Goal: Information Seeking & Learning: Find specific fact

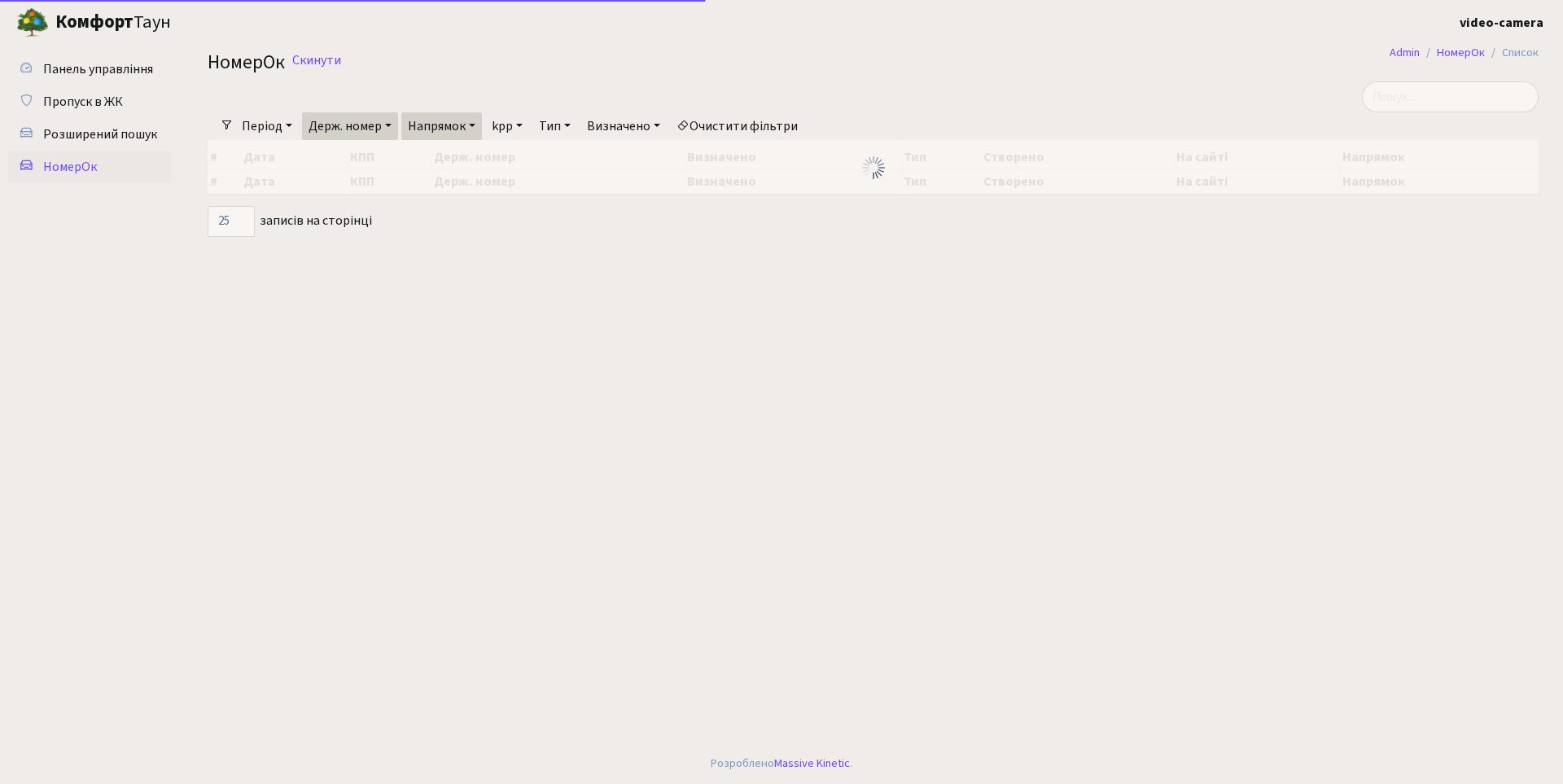
select select "25"
click at [1498, 98] on input "search" at bounding box center [1450, 96] width 176 height 31
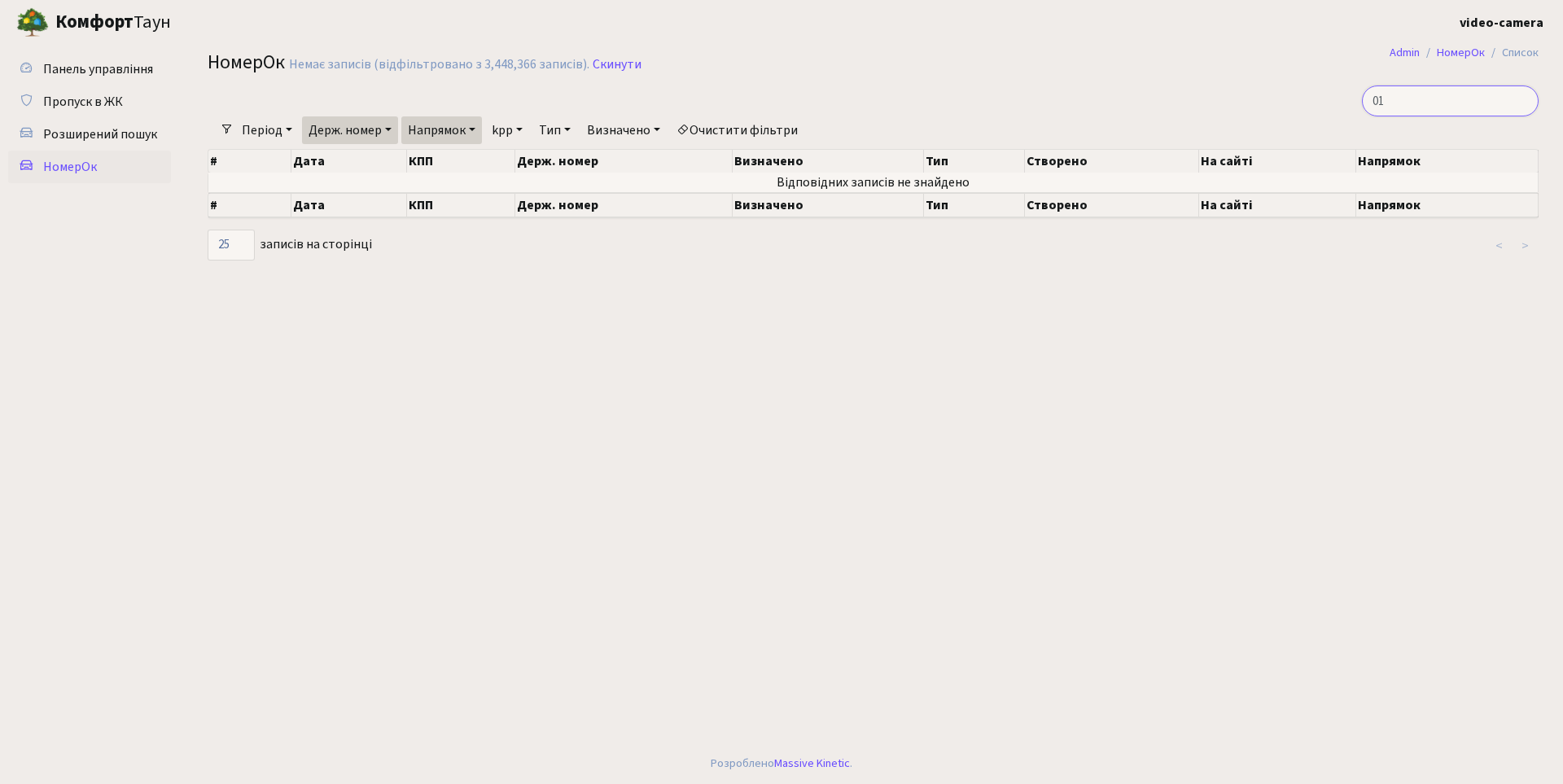
type input "0"
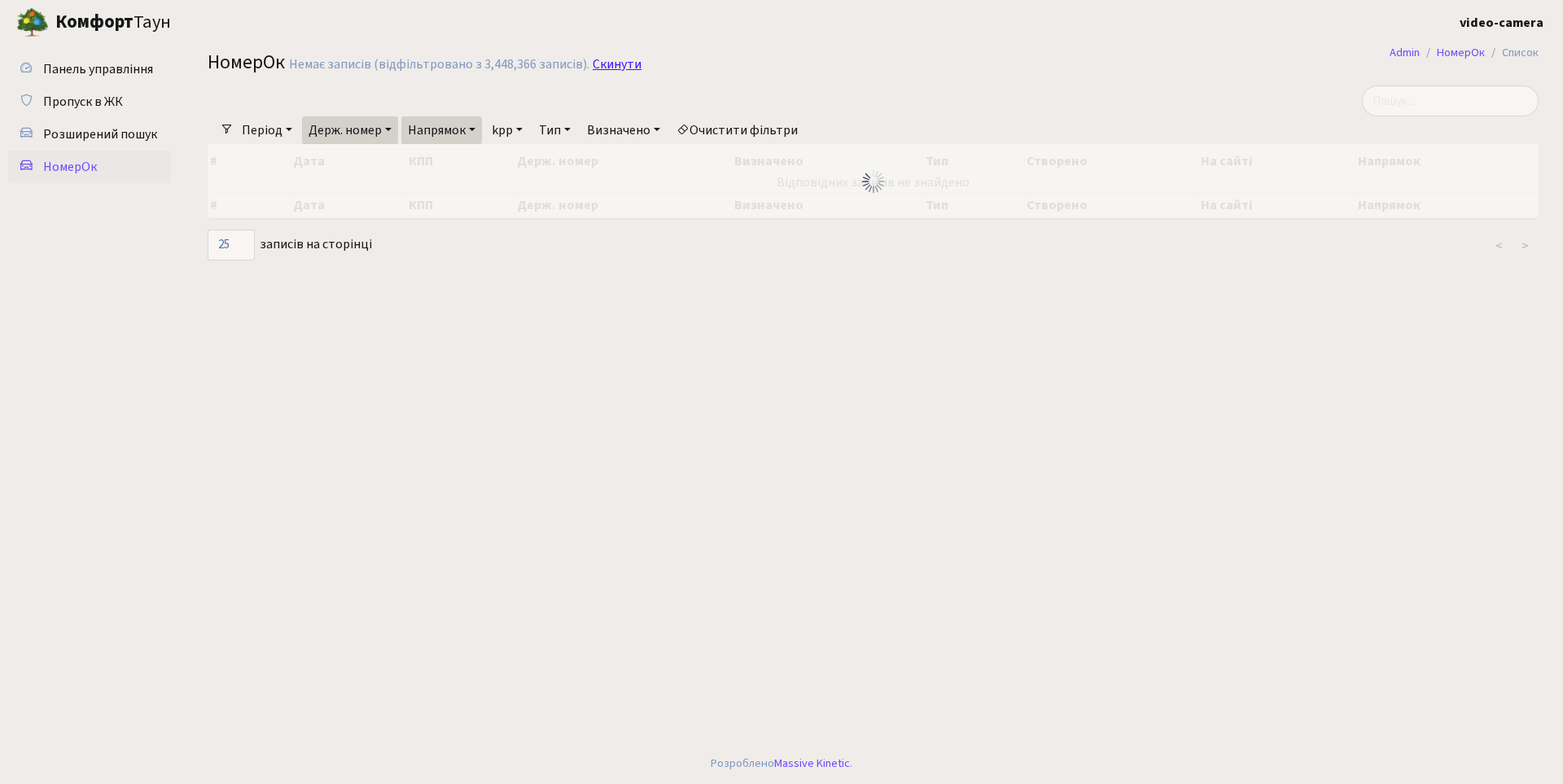
click at [610, 66] on link "Скинути" at bounding box center [617, 64] width 49 height 15
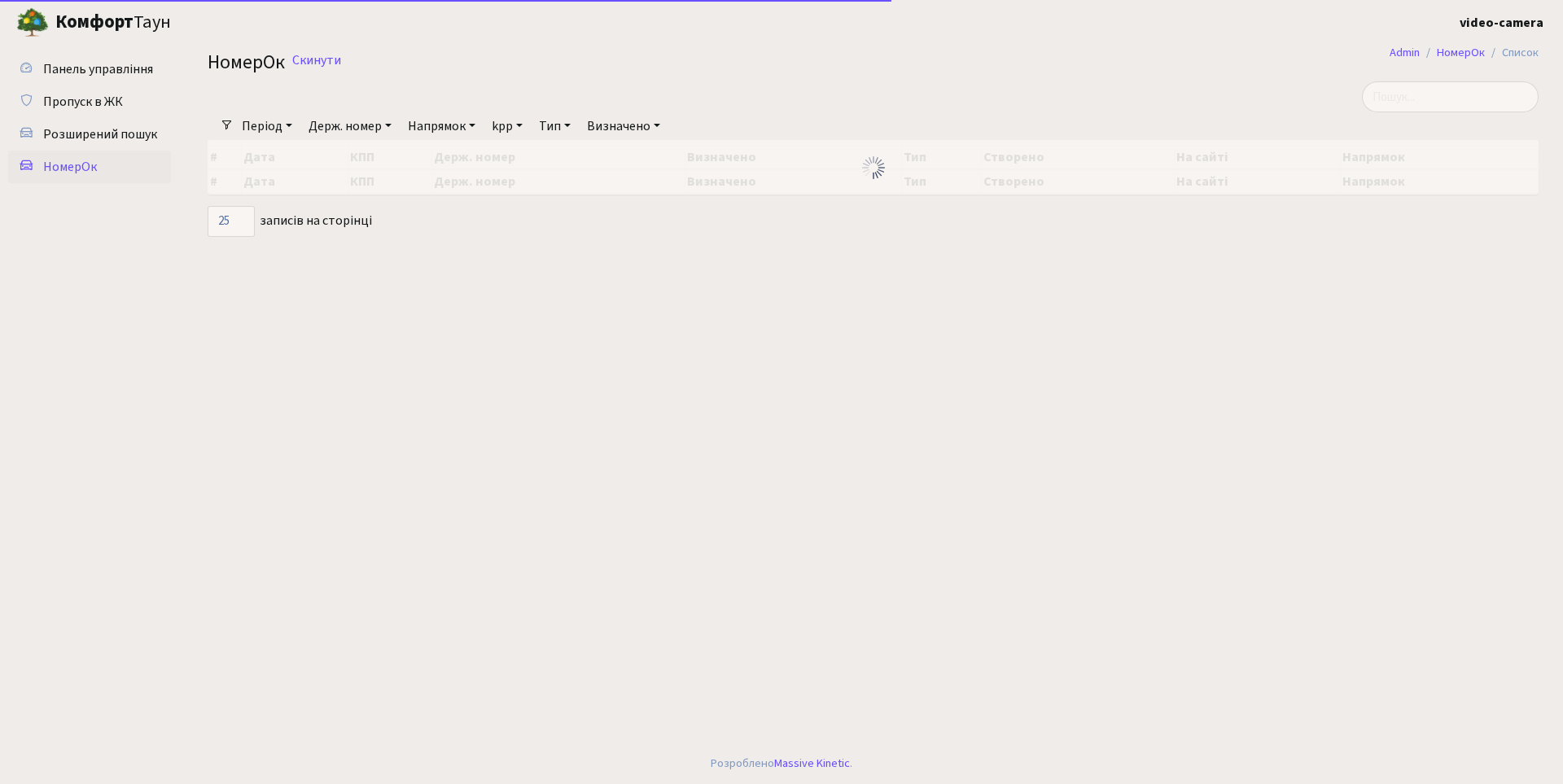
select select "25"
click at [1435, 107] on input "search" at bounding box center [1450, 96] width 176 height 31
type input "0171"
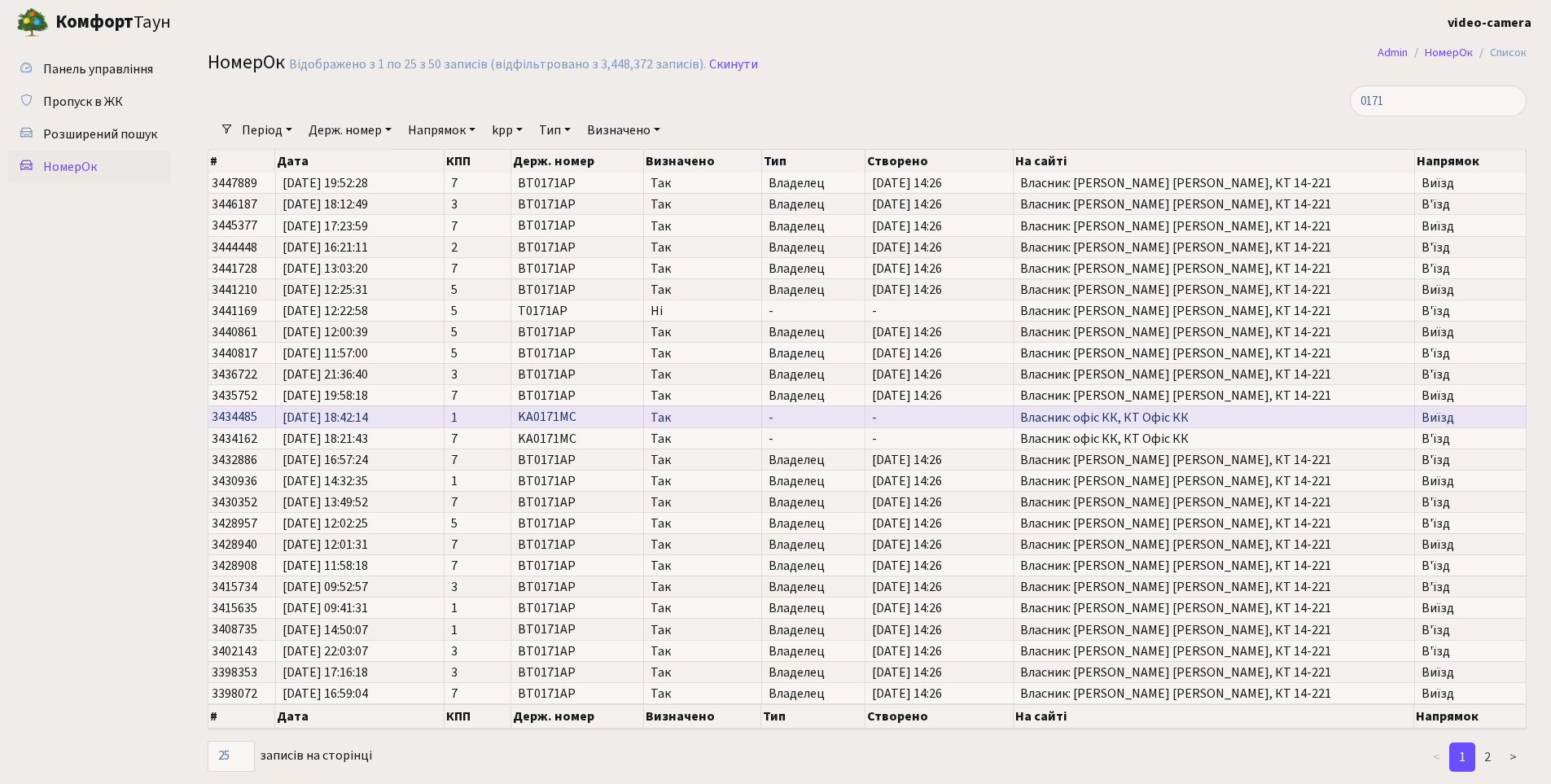
click at [729, 415] on span "Так" at bounding box center [702, 418] width 104 height 13
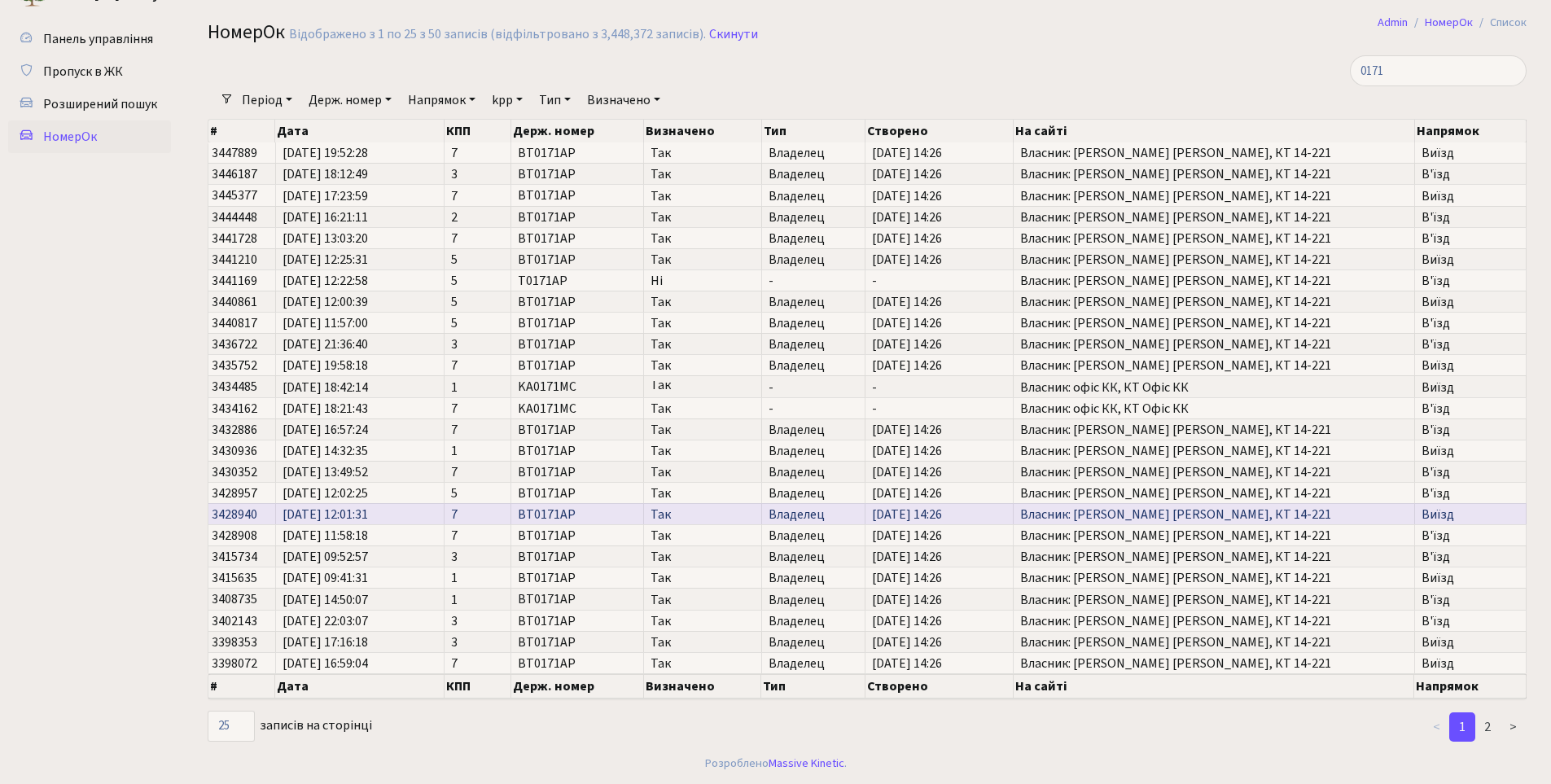
scroll to position [3, 0]
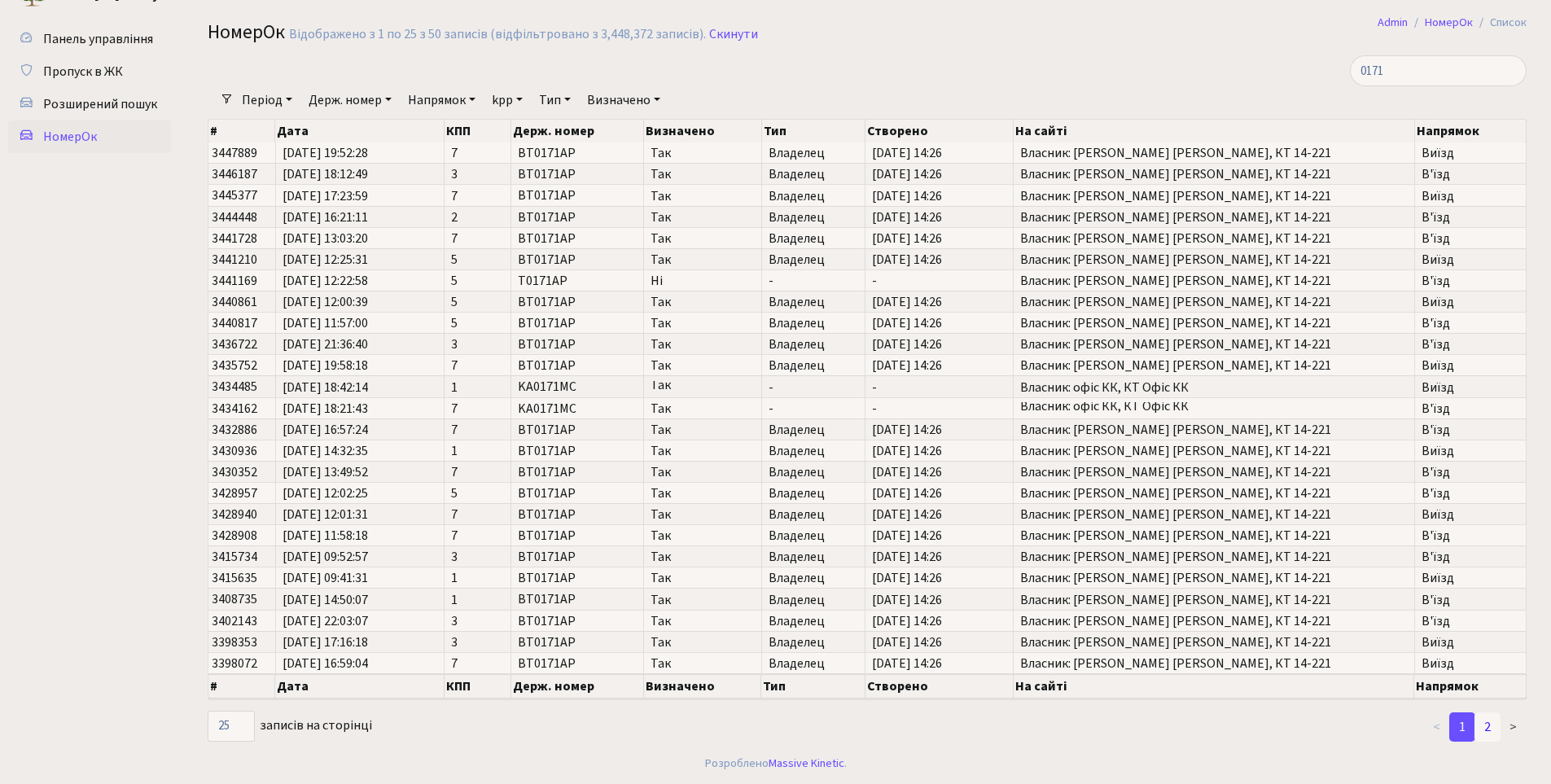
click at [1491, 728] on link "2" at bounding box center [1487, 726] width 26 height 30
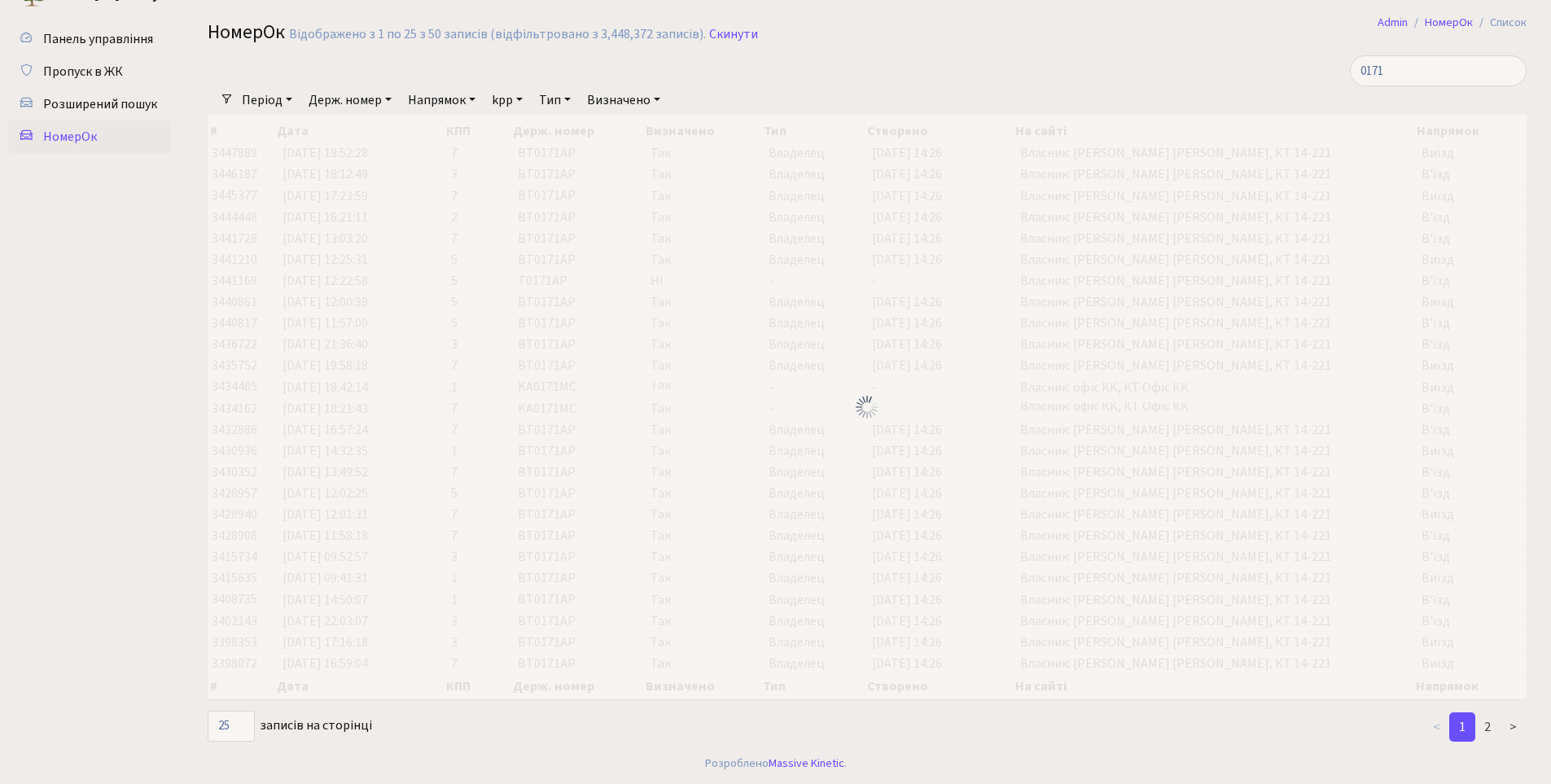
click at [1187, 731] on ul "< 1 2 >" at bounding box center [1314, 726] width 423 height 30
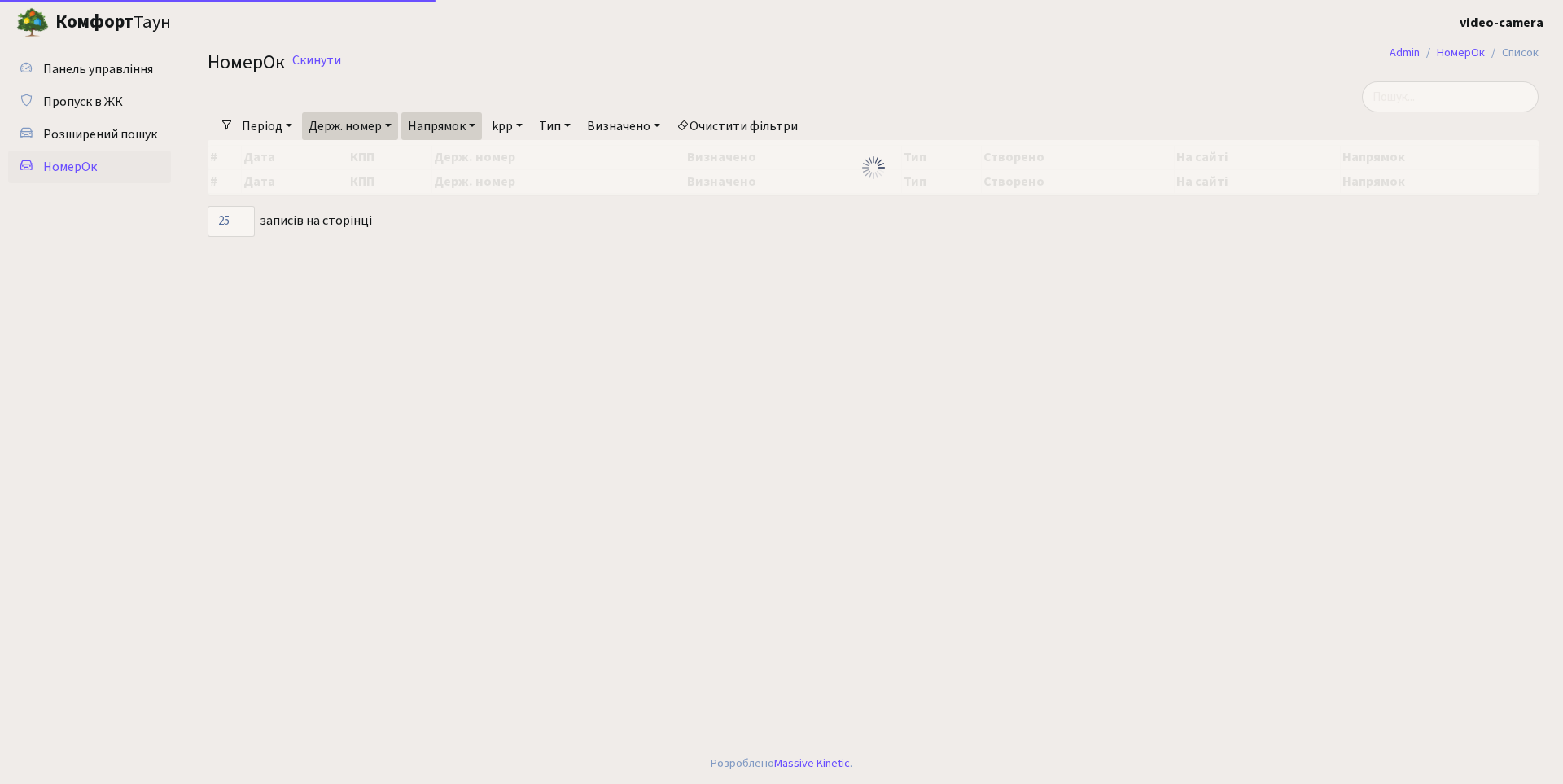
select select "25"
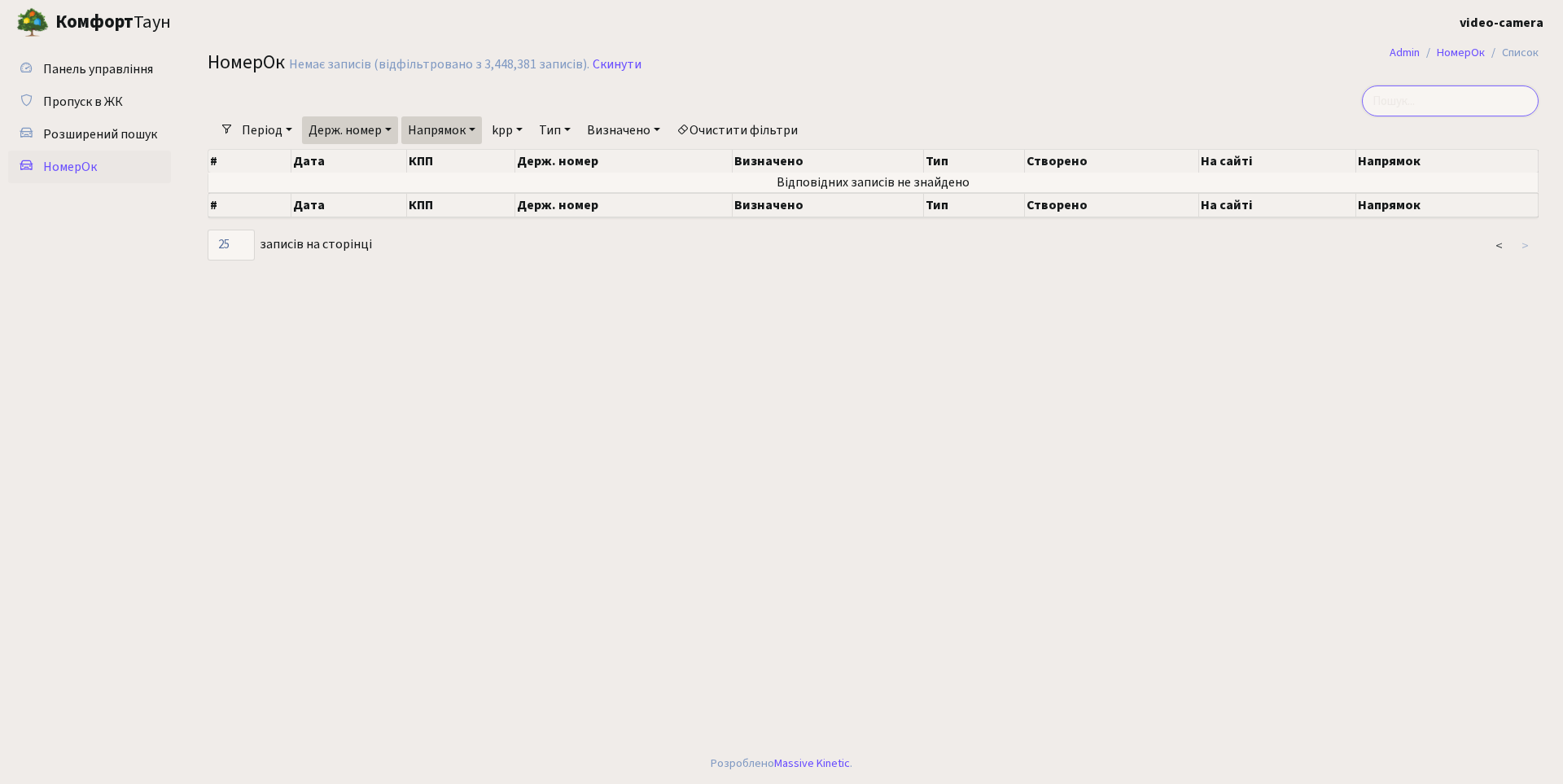
click at [1459, 103] on input "search" at bounding box center [1450, 101] width 176 height 31
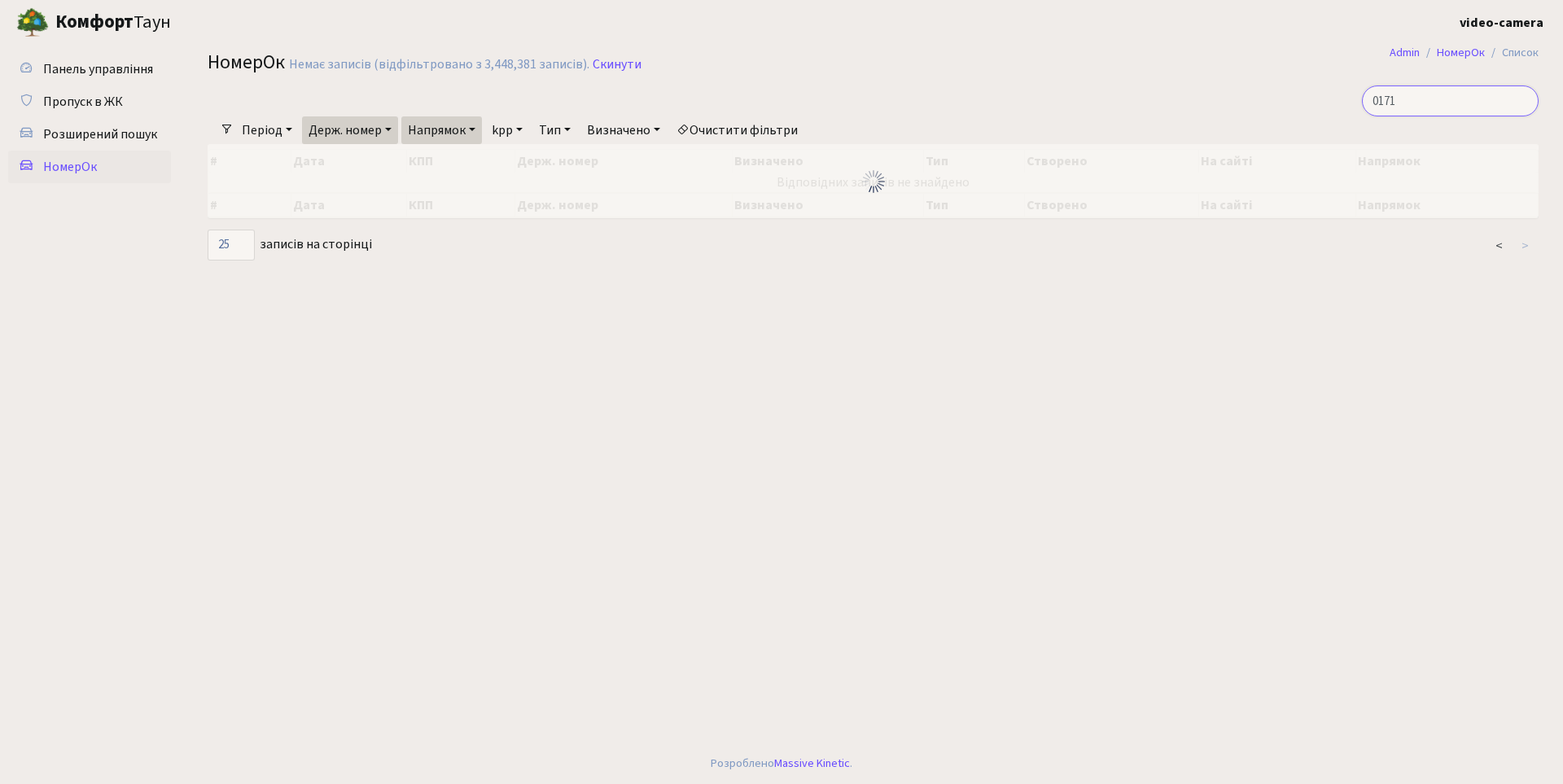
type input "0171"
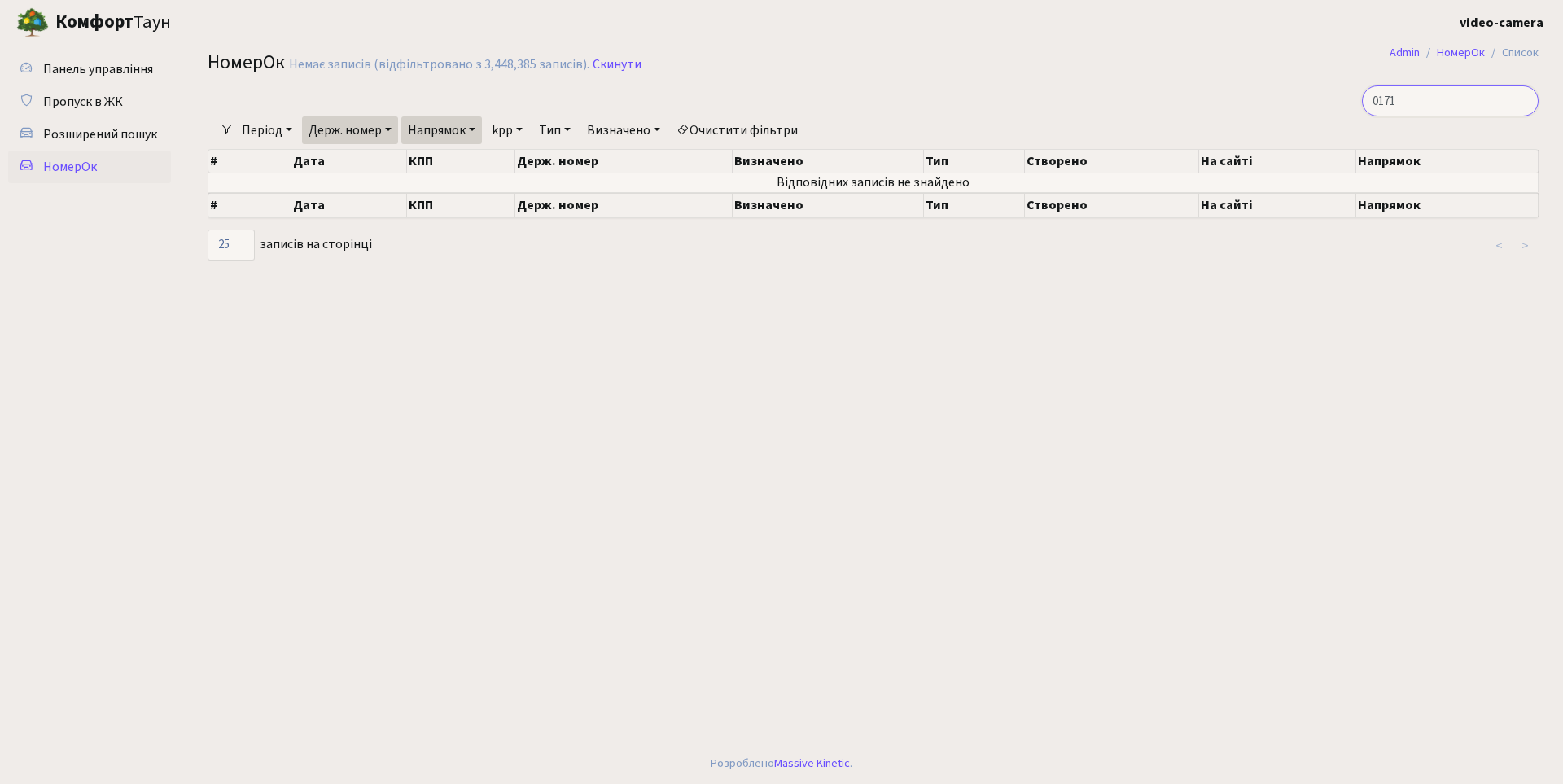
click at [1529, 99] on input "0171" at bounding box center [1450, 101] width 176 height 31
click at [1525, 98] on input "0171" at bounding box center [1450, 101] width 176 height 31
click at [1523, 98] on input "search" at bounding box center [1450, 101] width 176 height 31
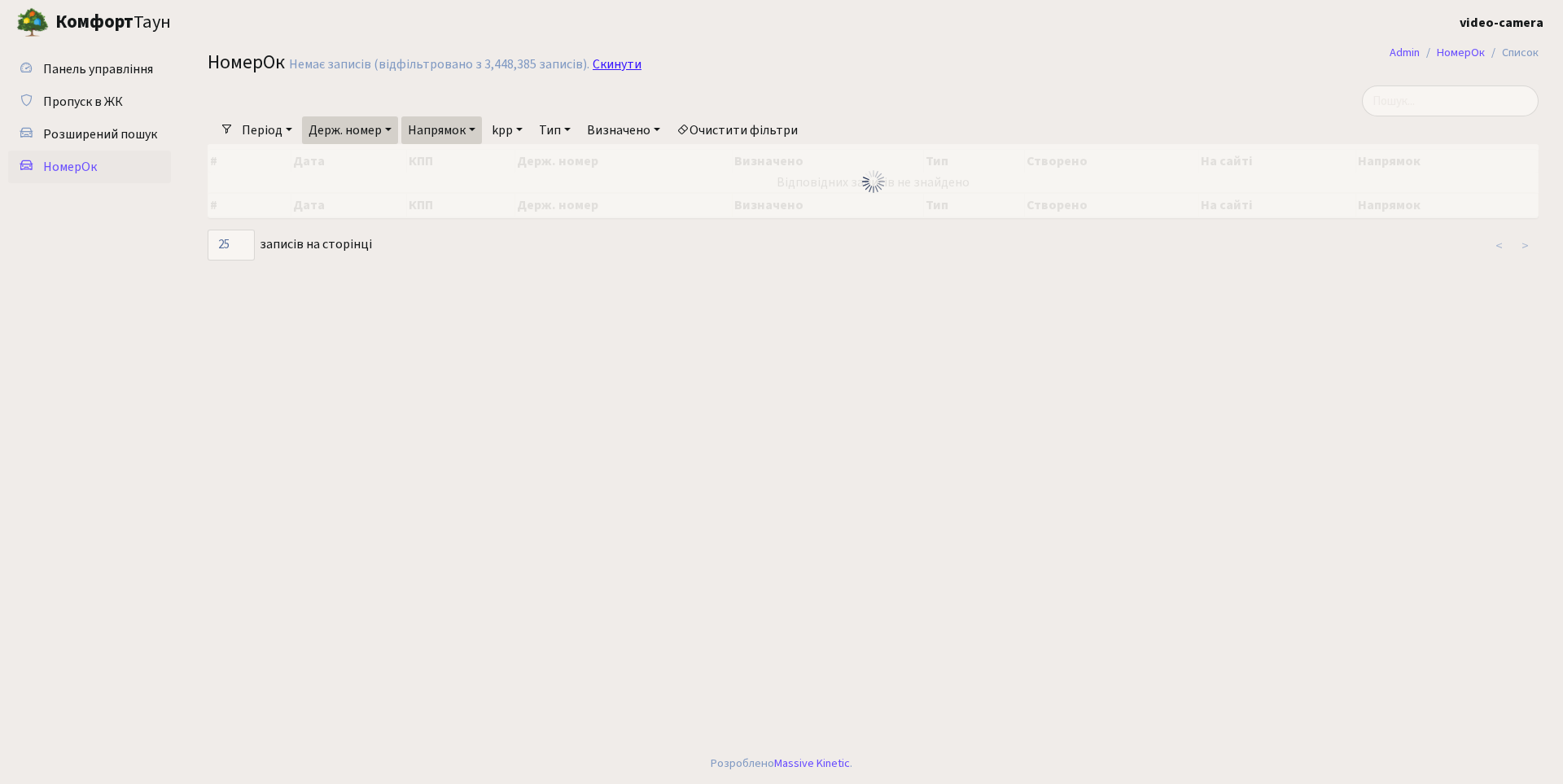
click at [619, 64] on link "Скинути" at bounding box center [617, 64] width 49 height 15
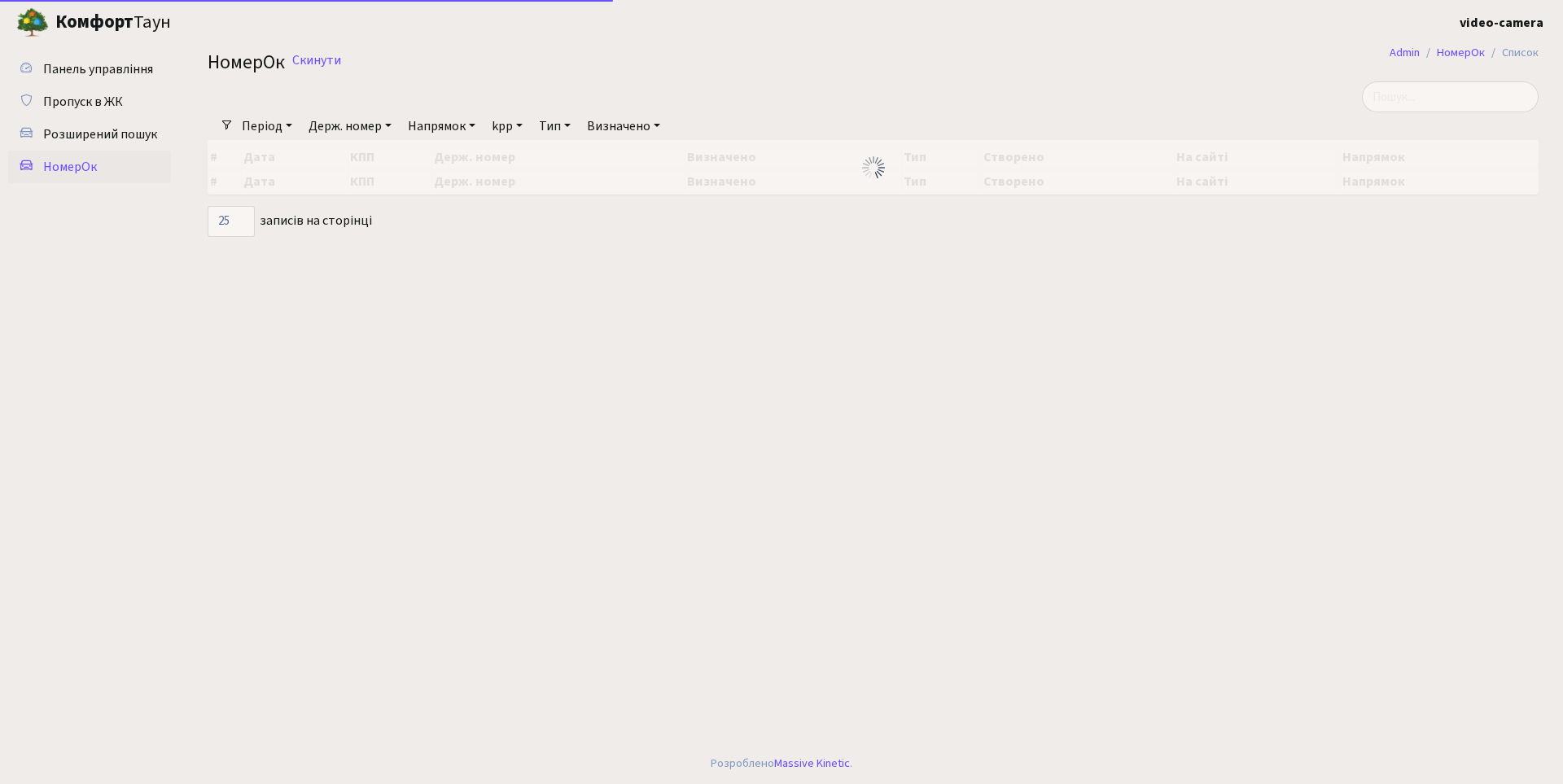
select select "25"
click at [1426, 104] on input "search" at bounding box center [1450, 96] width 176 height 31
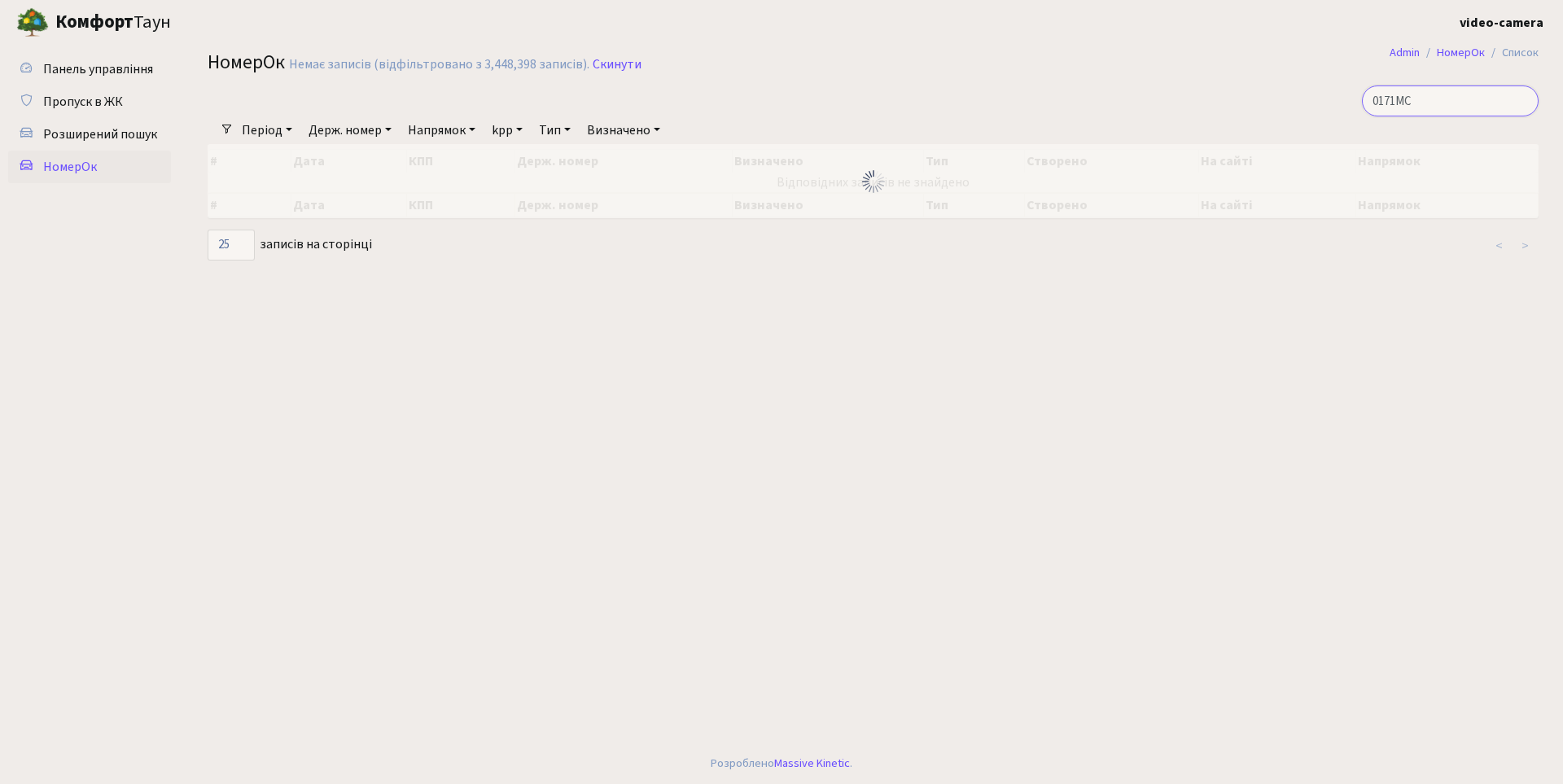
type input "0171MC"
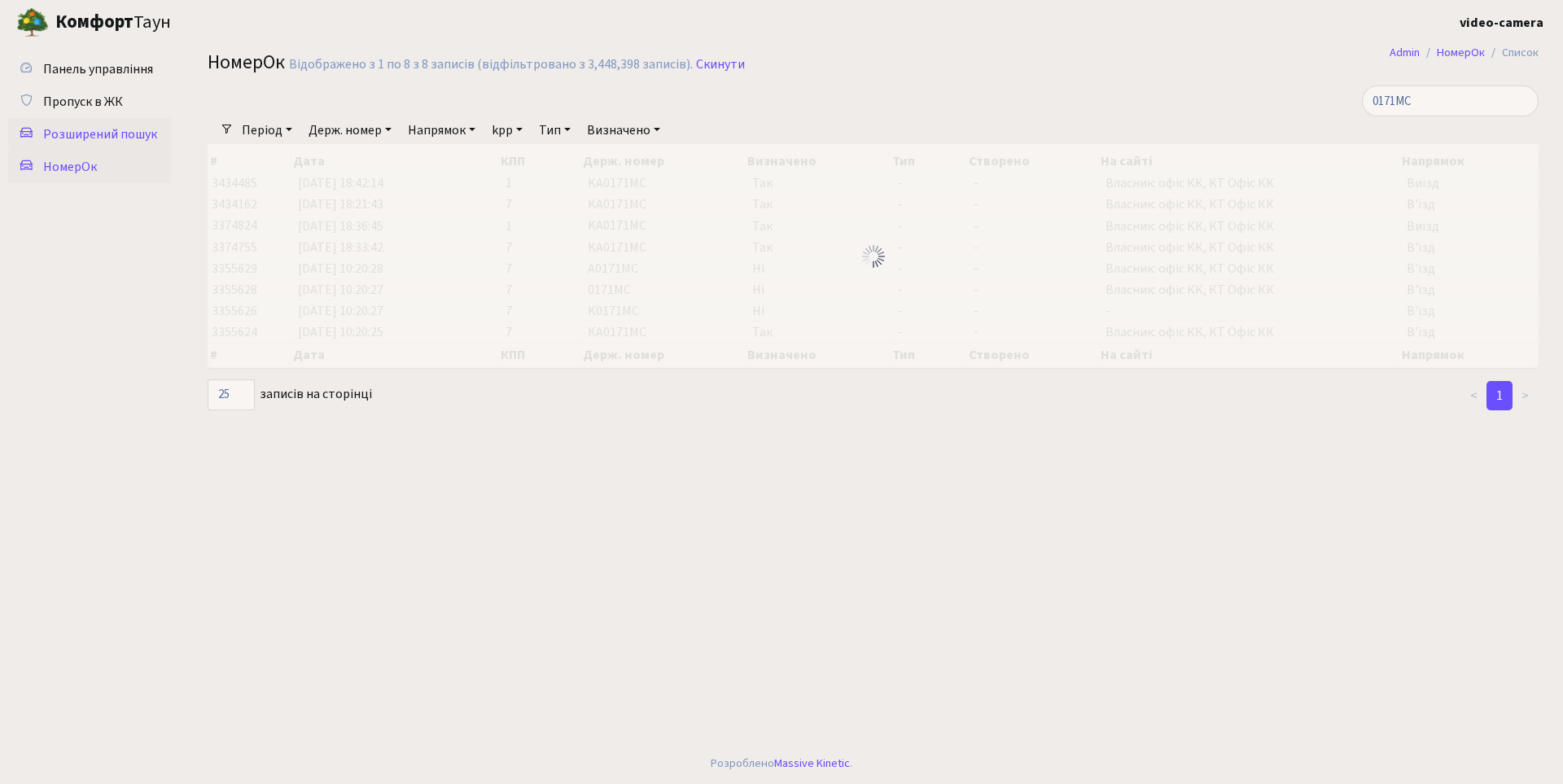
click at [112, 131] on span "Розширений пошук" at bounding box center [100, 134] width 114 height 18
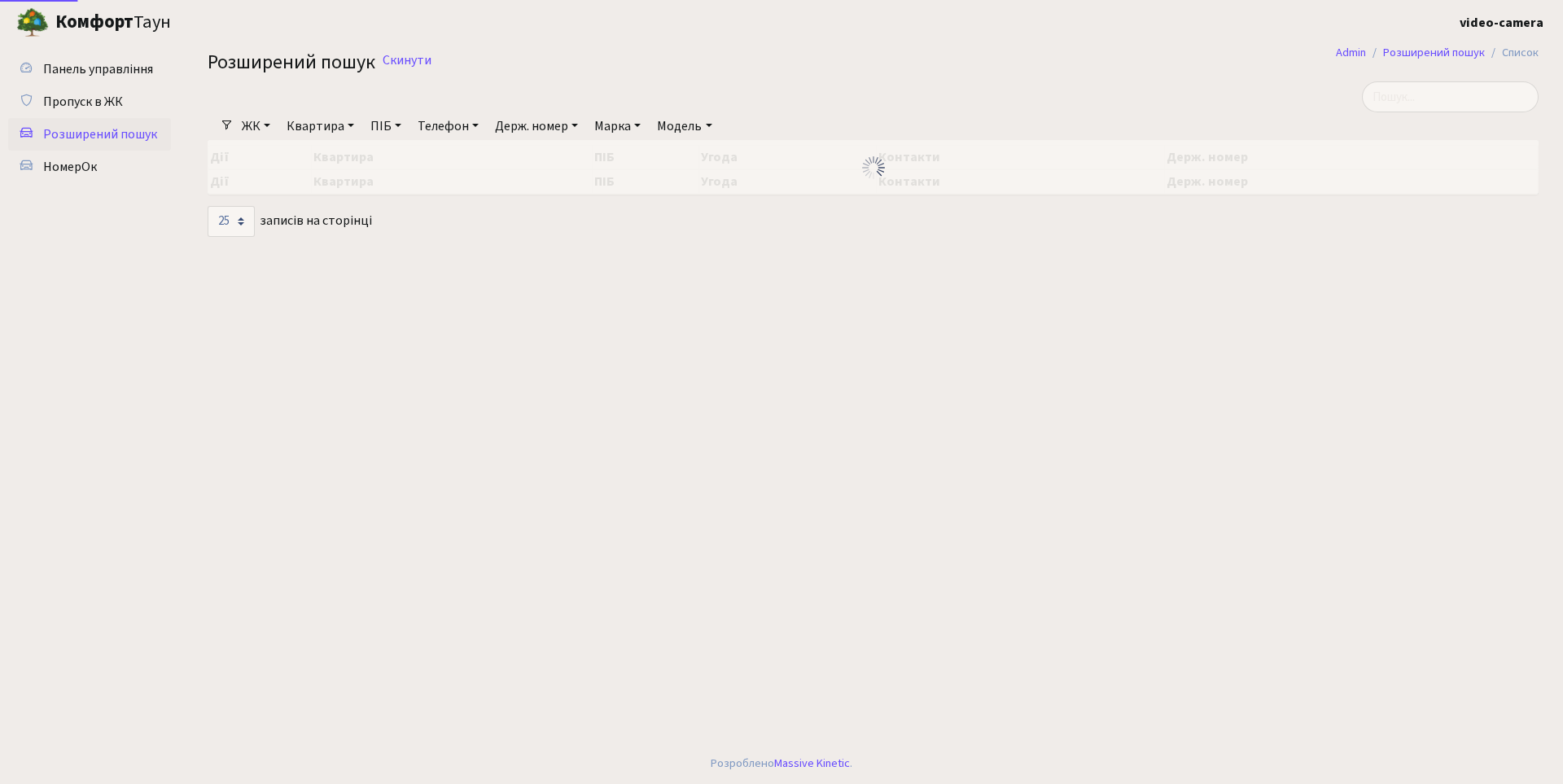
select select "25"
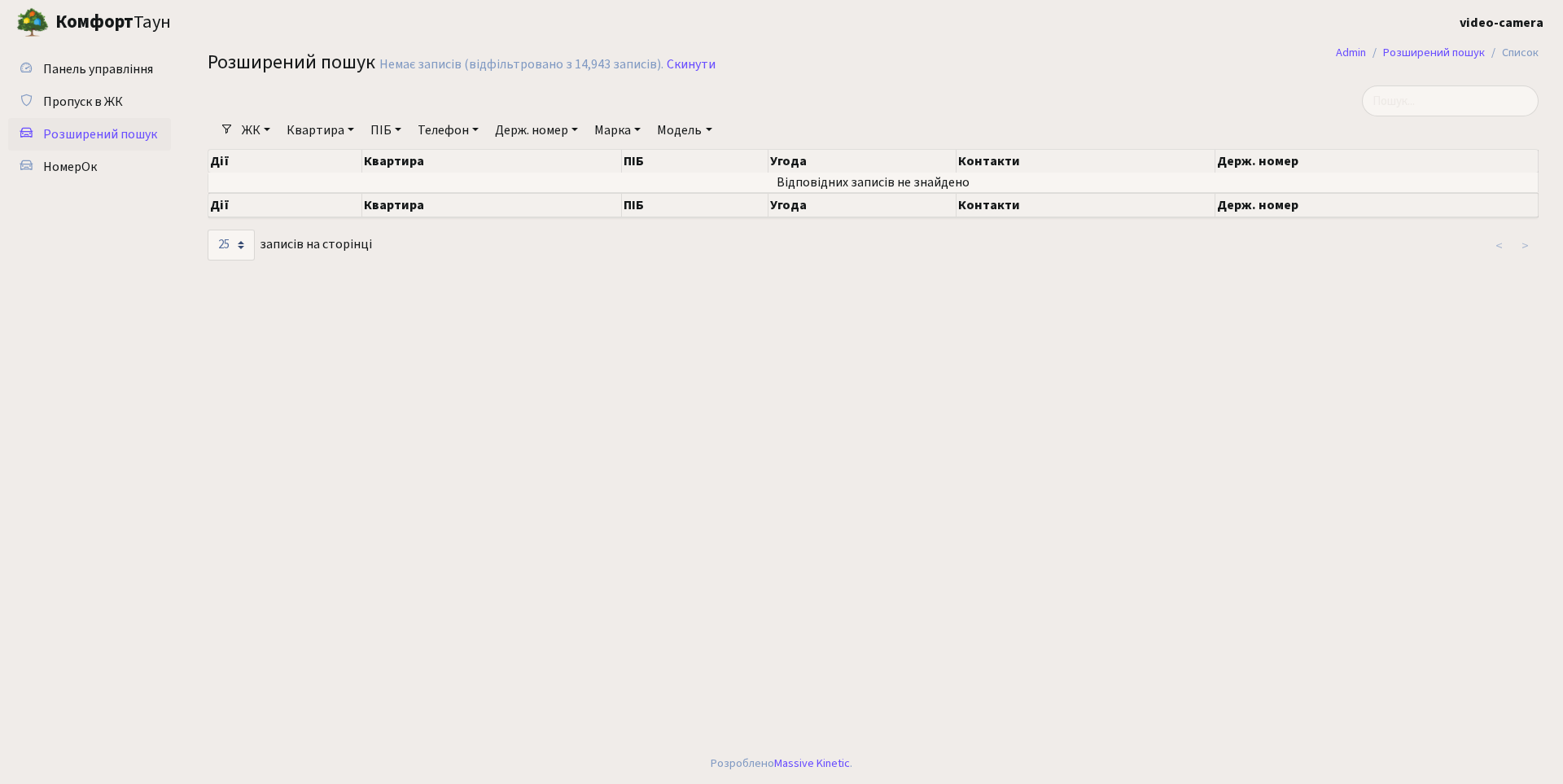
click at [561, 132] on link "Держ. номер" at bounding box center [537, 130] width 96 height 28
click at [552, 169] on input "text" at bounding box center [538, 162] width 95 height 31
type input "0171"
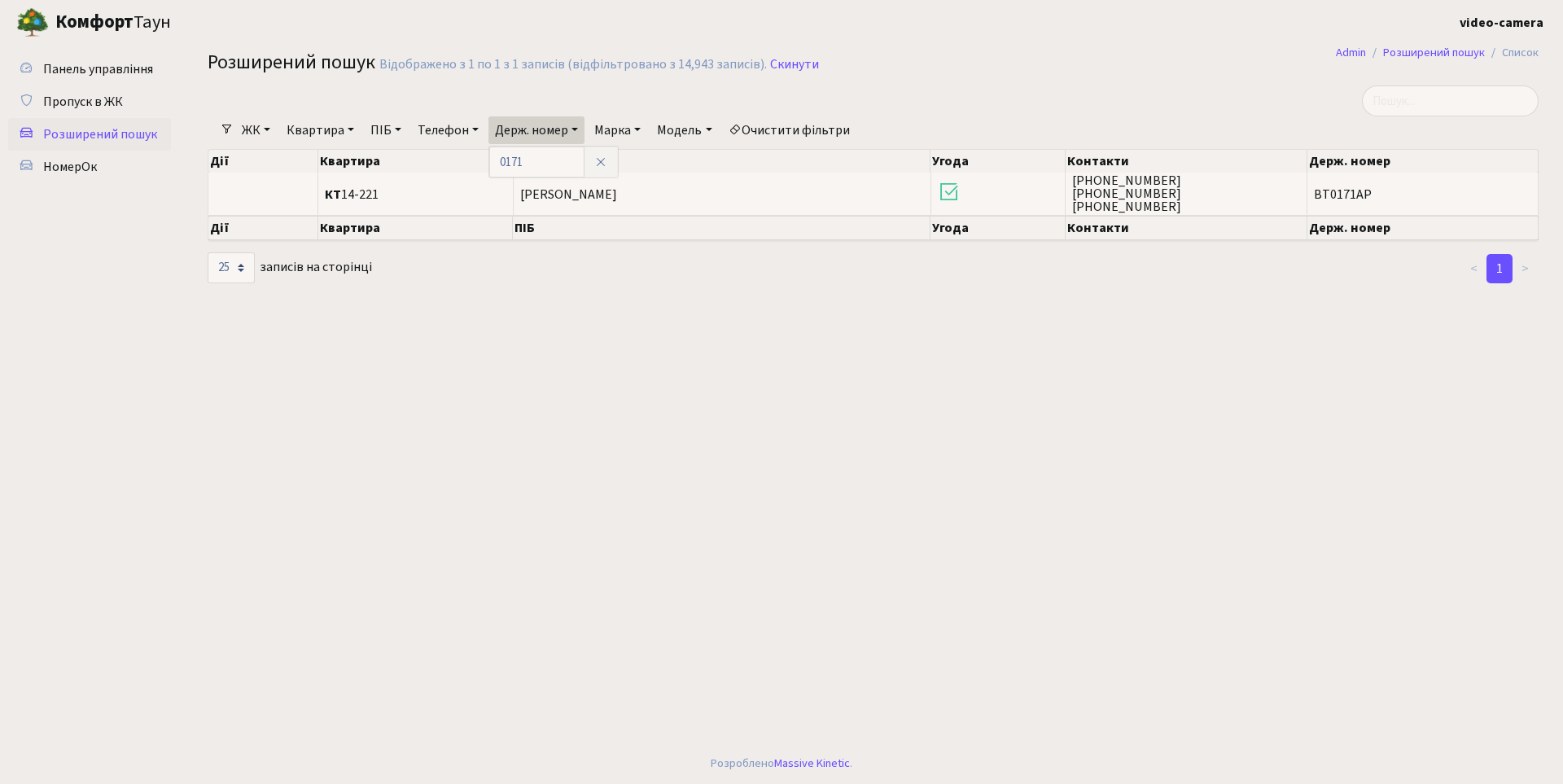
click at [1018, 317] on main "Admin Розширений пошук Список Розширений пошук Відображено з 1 по 1 з 1 записів…" at bounding box center [872, 394] width 1380 height 698
click at [547, 131] on link "Держ. номер" at bounding box center [537, 130] width 96 height 28
click at [608, 160] on icon at bounding box center [601, 162] width 13 height 13
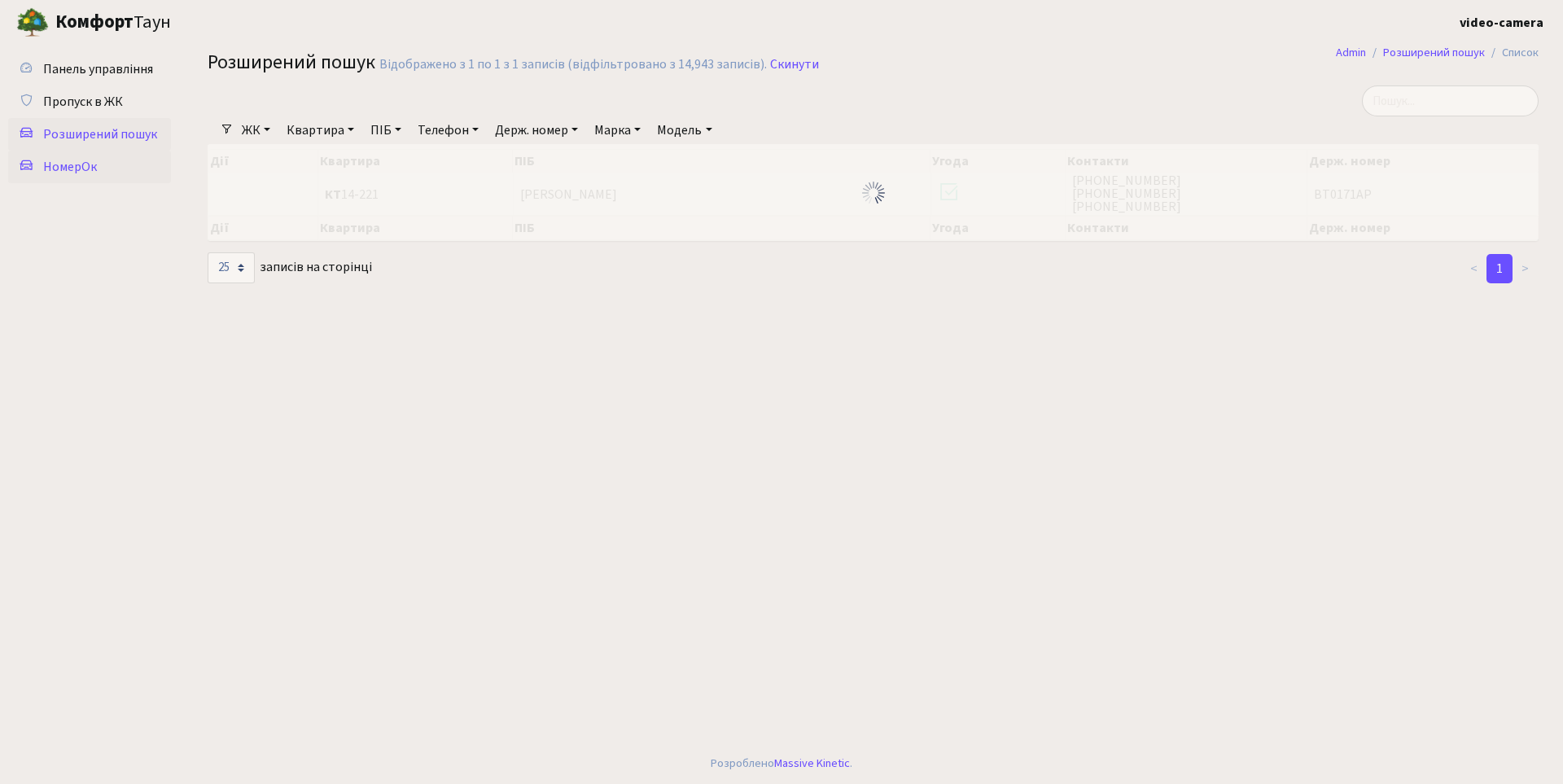
click at [77, 167] on span "НомерОк" at bounding box center [70, 167] width 54 height 18
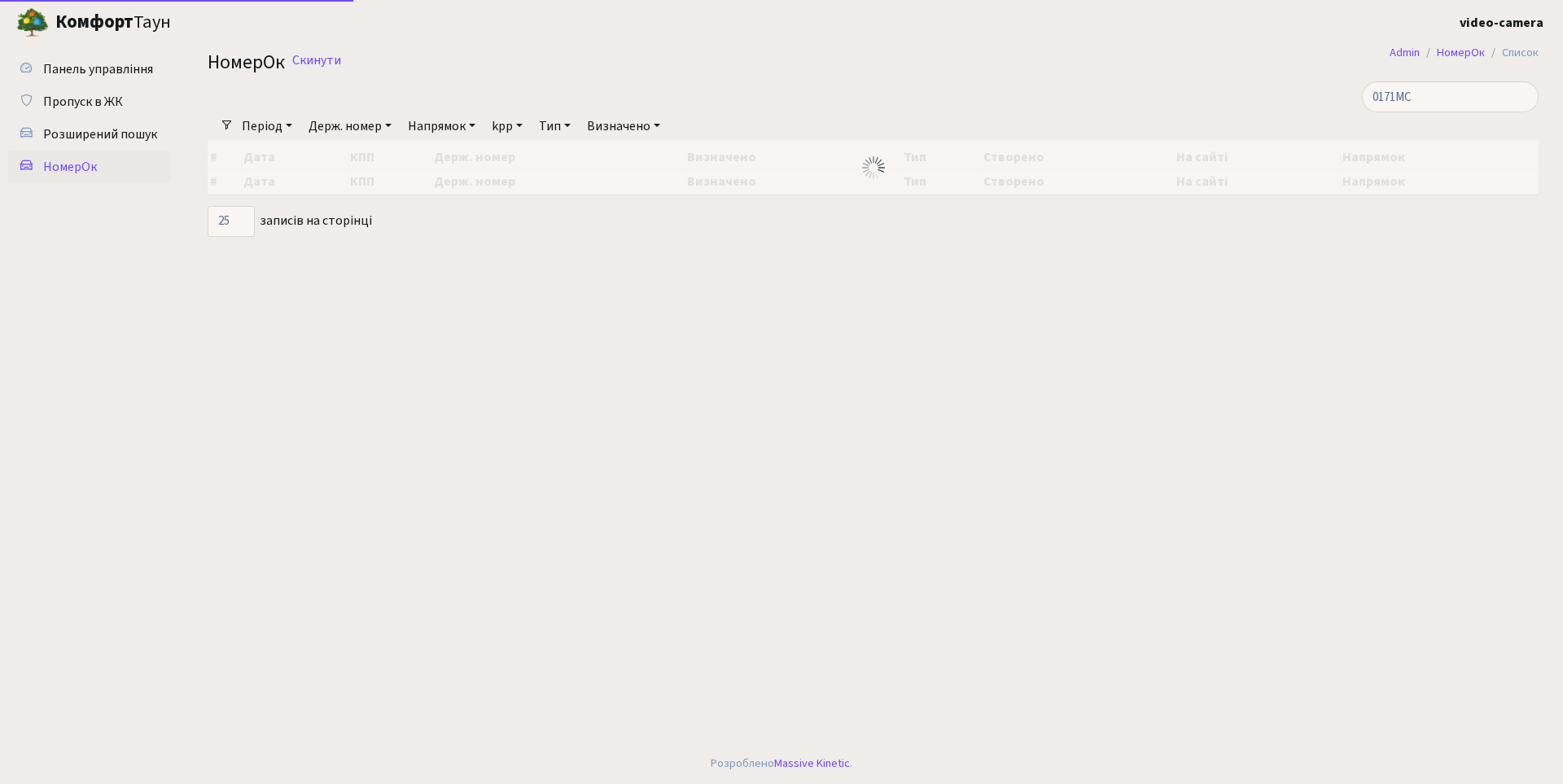
select select "25"
click at [1458, 93] on input "0171MC" at bounding box center [1450, 96] width 176 height 31
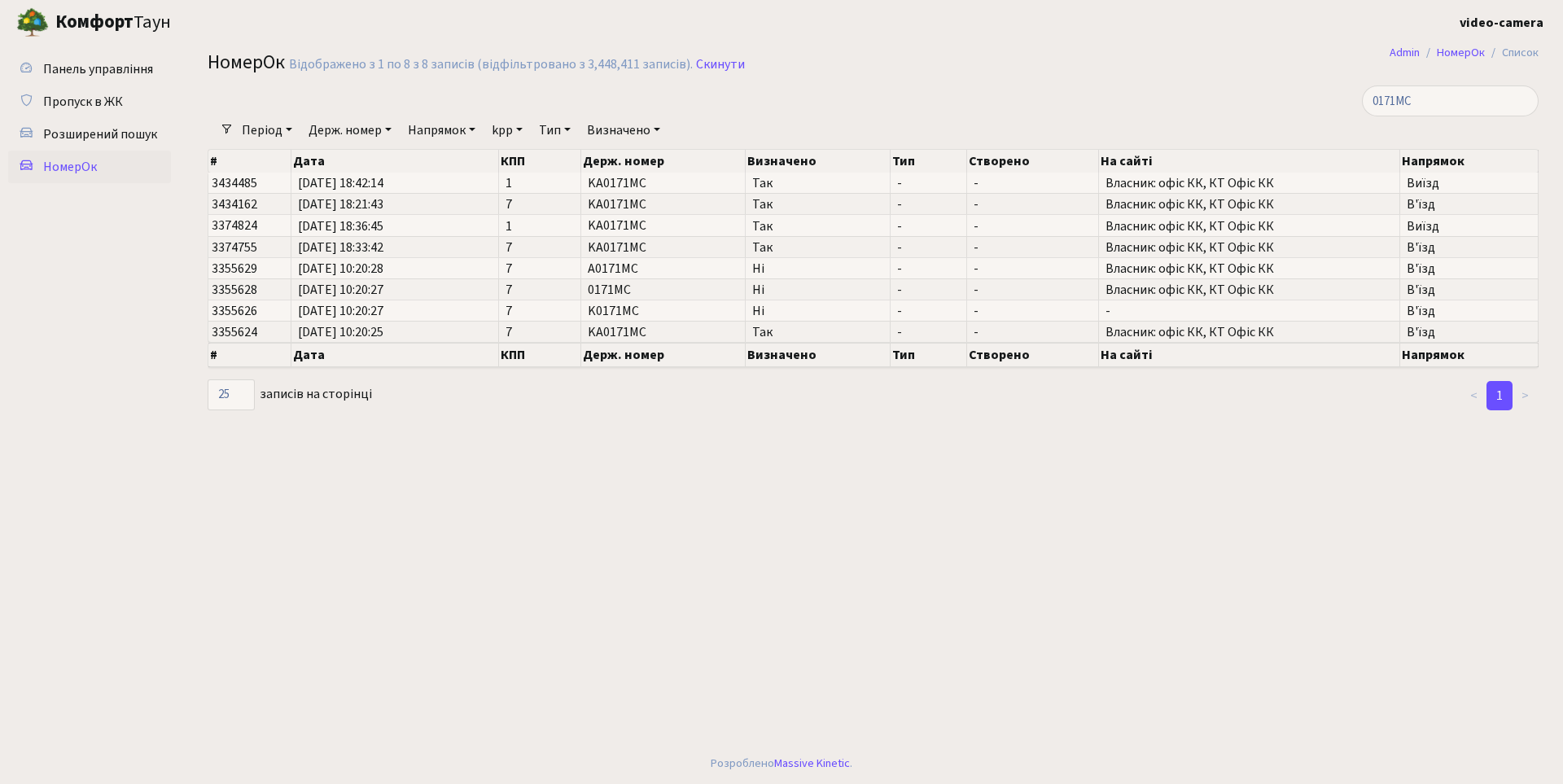
click at [480, 596] on main "Admin НомерОк Список НомерОк Відображено з 1 по 8 з 8 записів (відфільтровано з…" at bounding box center [872, 394] width 1380 height 698
click at [479, 594] on main "Admin НомерОк Список НомерОк Відображено з 1 по 8 з 8 записів (відфільтровано з…" at bounding box center [872, 394] width 1380 height 698
click at [584, 449] on main "Admin НомерОк Список НомерОк Відображено з 1 по 8 з 8 записів (відфільтровано з…" at bounding box center [872, 394] width 1380 height 698
click at [78, 100] on span "Пропуск в ЖК" at bounding box center [83, 102] width 80 height 18
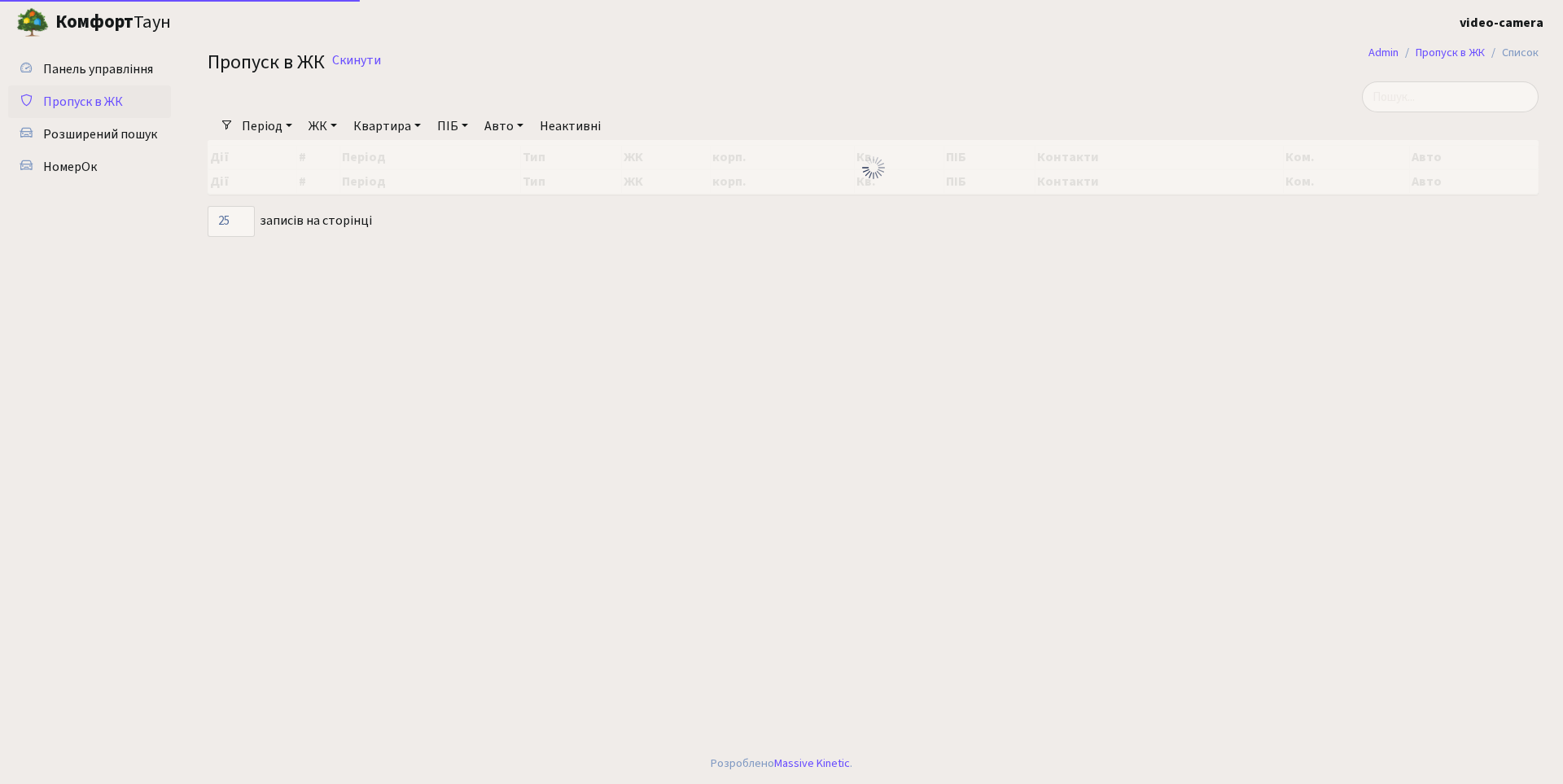
select select "25"
click at [1486, 103] on input "search" at bounding box center [1450, 96] width 176 height 31
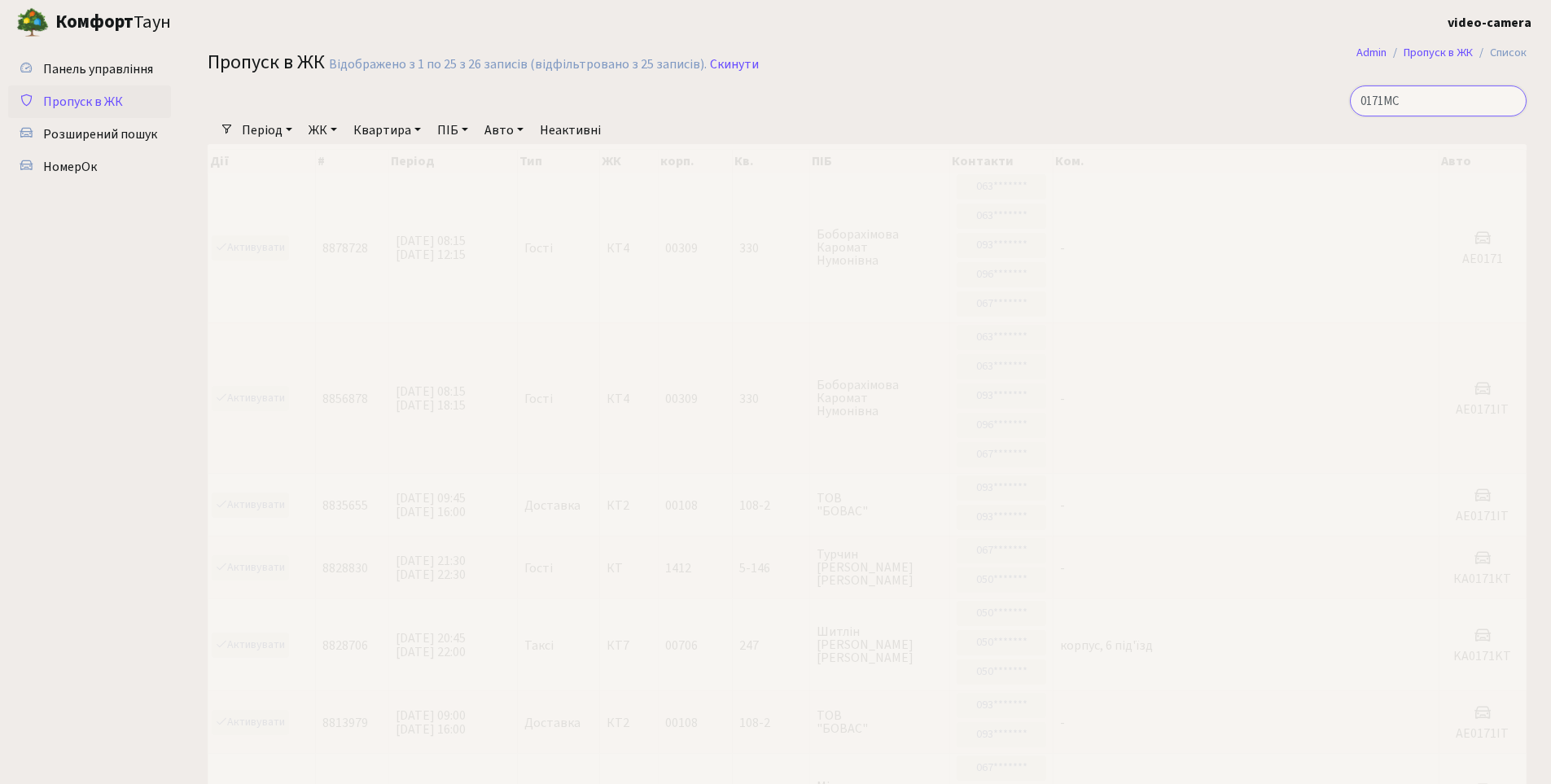
type input "0171MC"
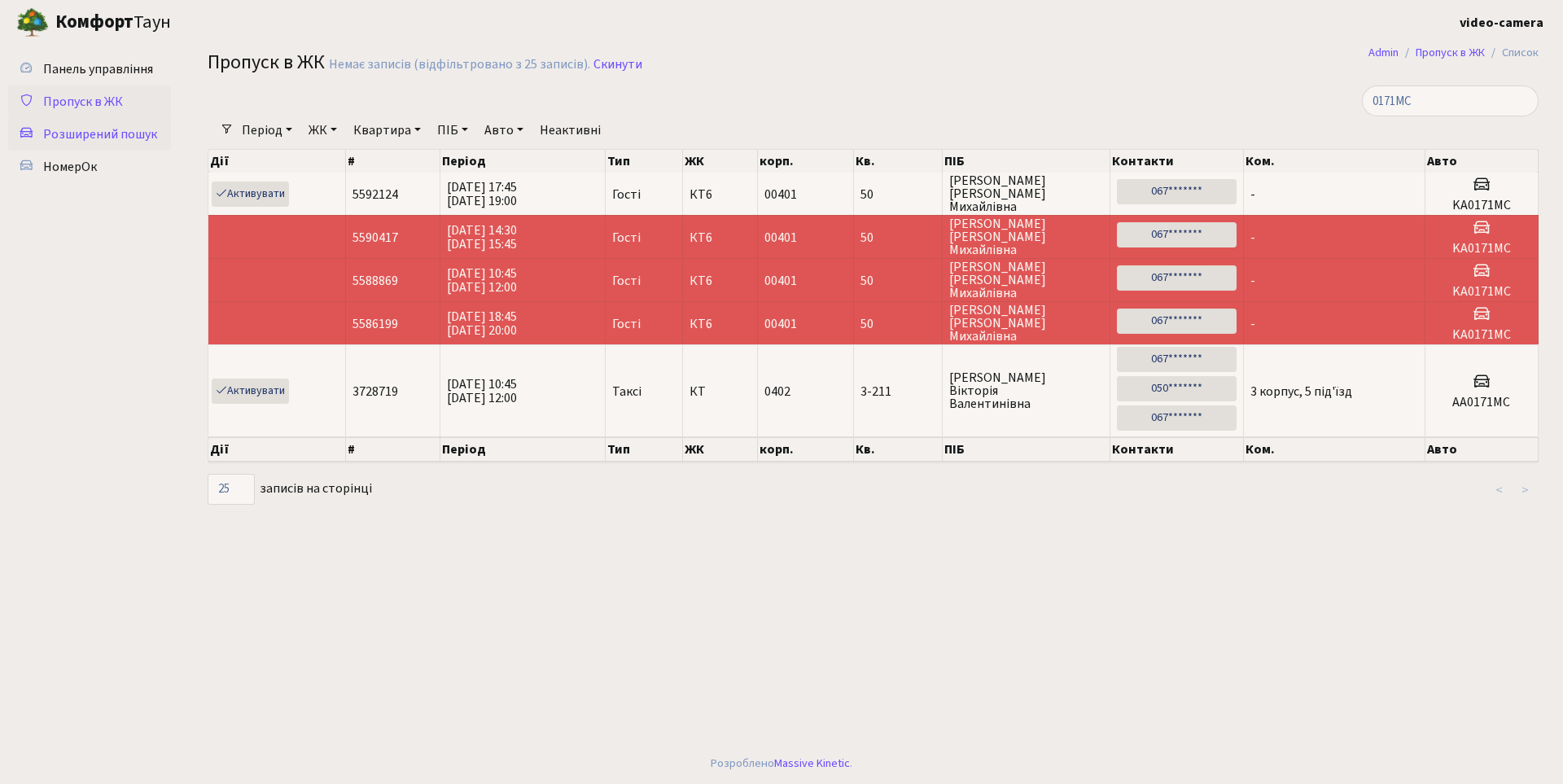
click at [80, 136] on span "Розширений пошук" at bounding box center [100, 134] width 114 height 18
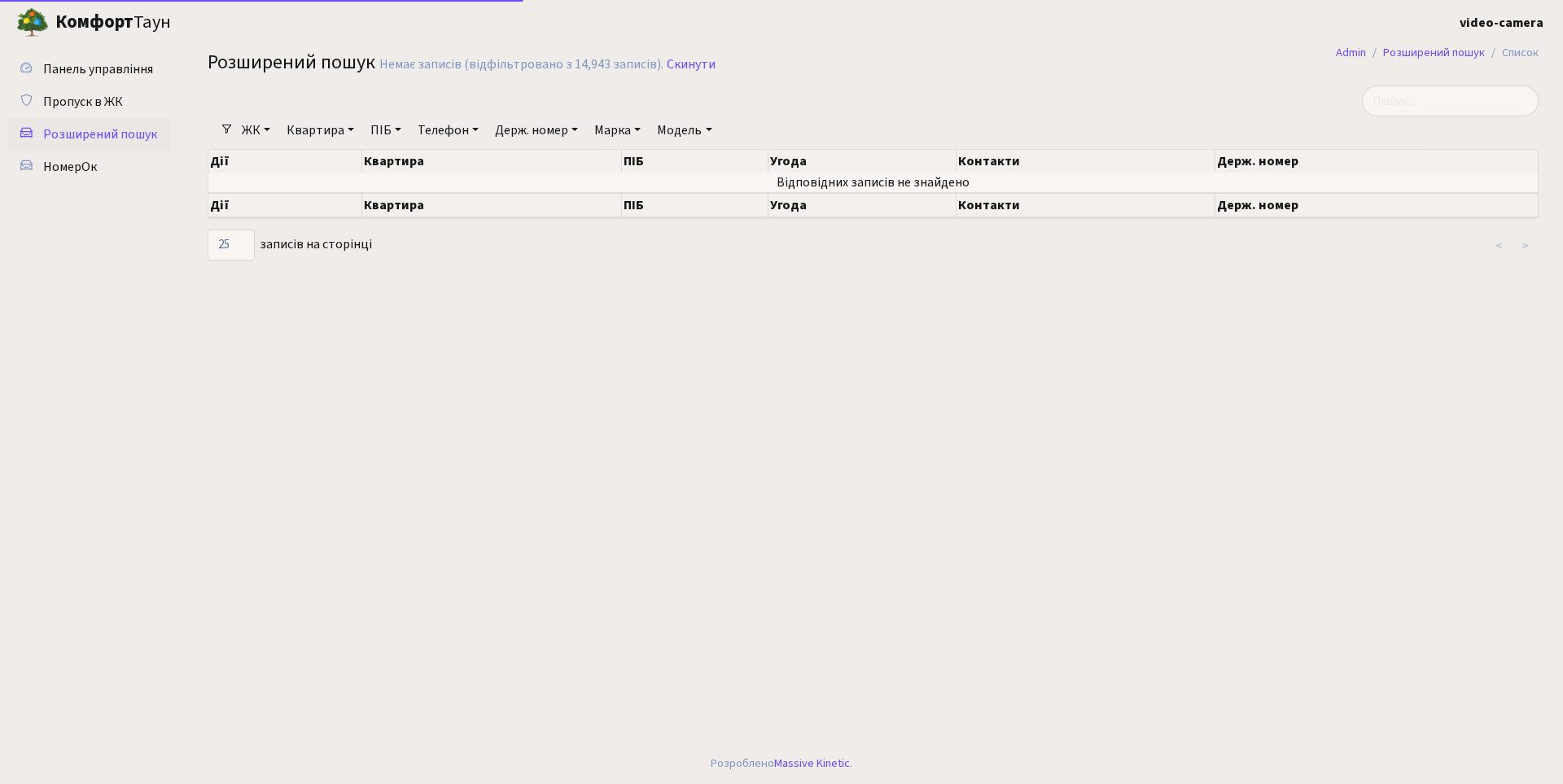
select select "25"
click at [386, 123] on link "ПІБ" at bounding box center [385, 130] width 44 height 28
type input "p"
type input "[PERSON_NAME]"
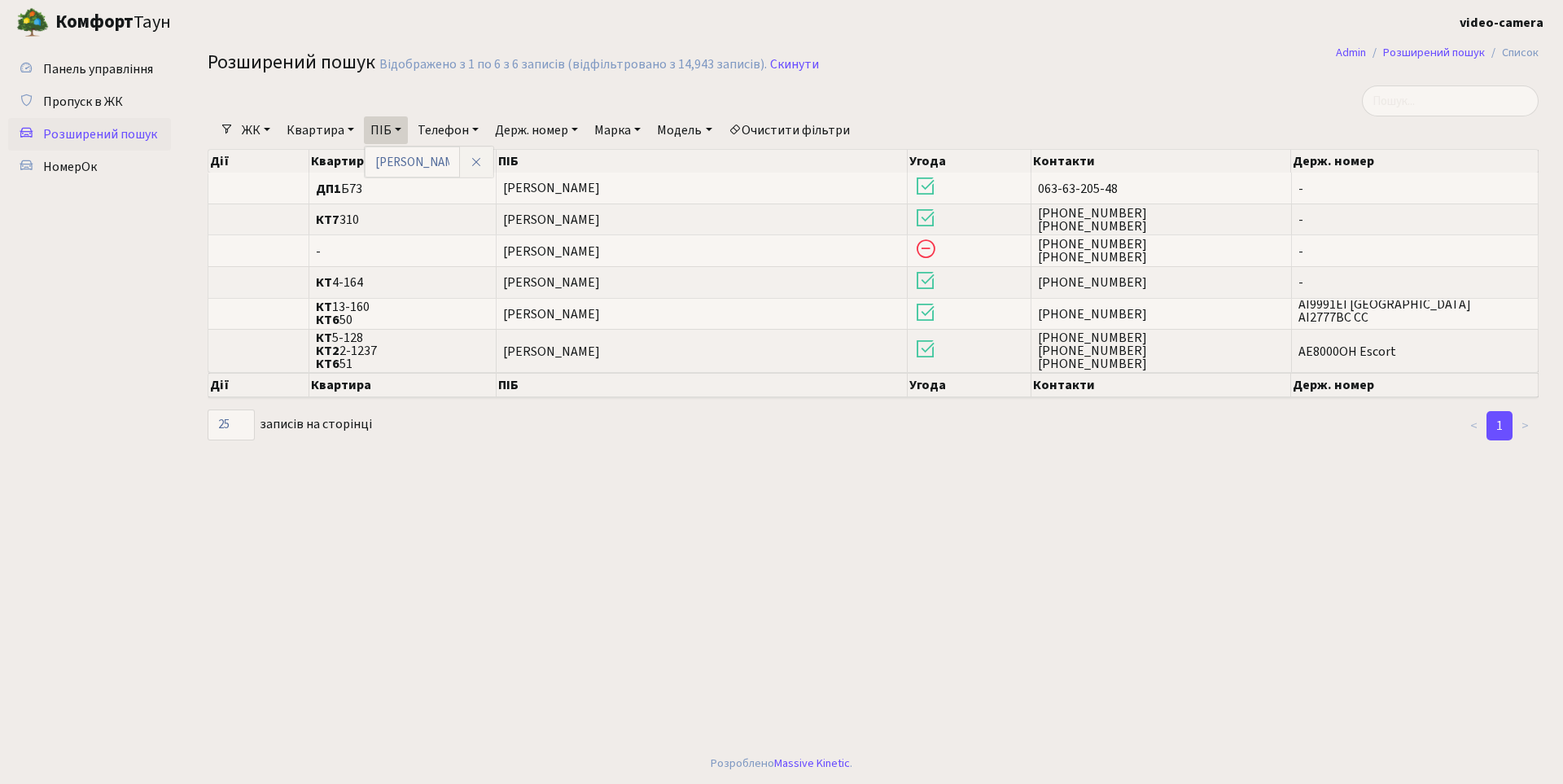
click at [81, 17] on b "Комфорт" at bounding box center [95, 22] width 78 height 26
